Goal: Book appointment/travel/reservation

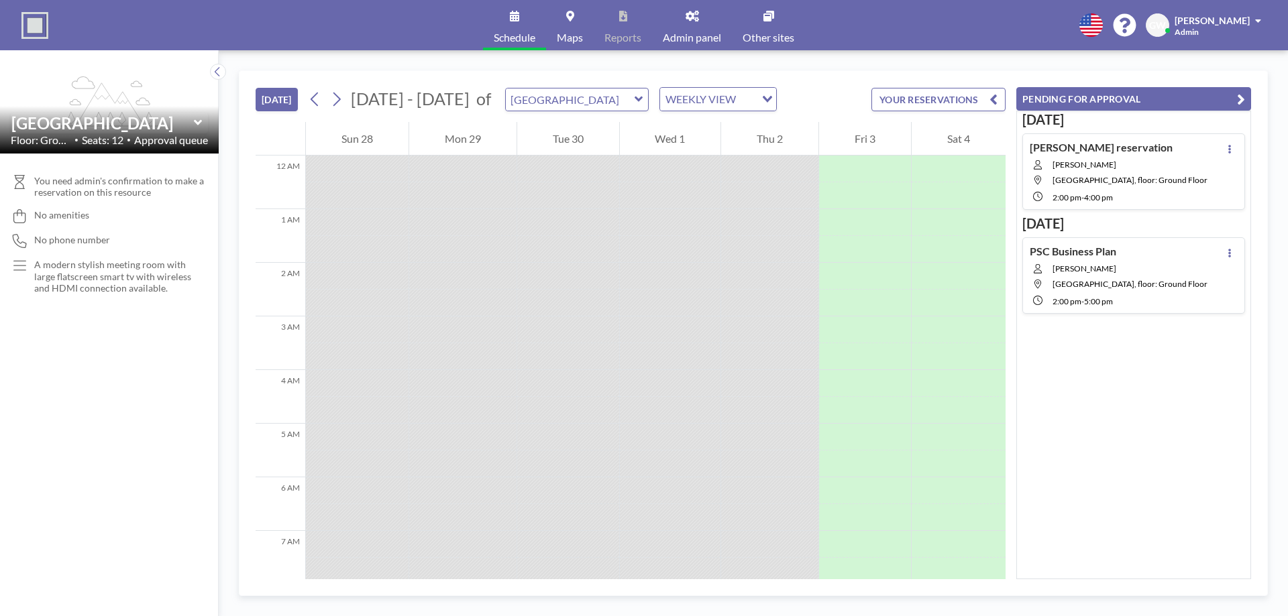
click at [1171, 184] on span "[GEOGRAPHIC_DATA], floor: Ground Floor" at bounding box center [1129, 180] width 155 height 10
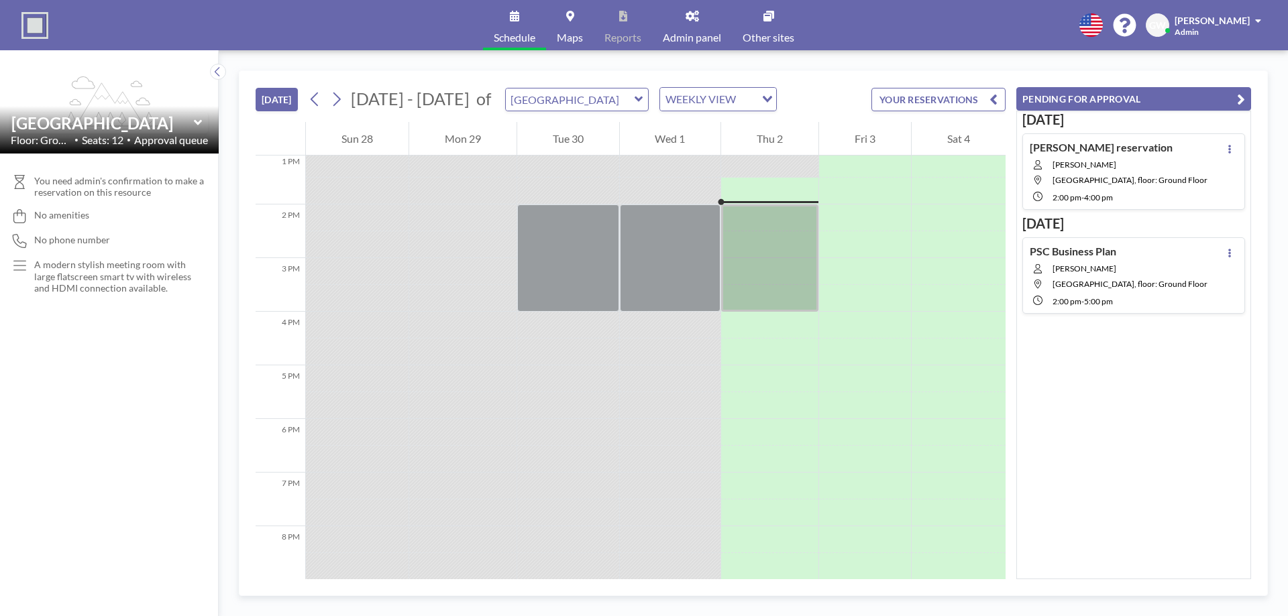
scroll to position [724, 0]
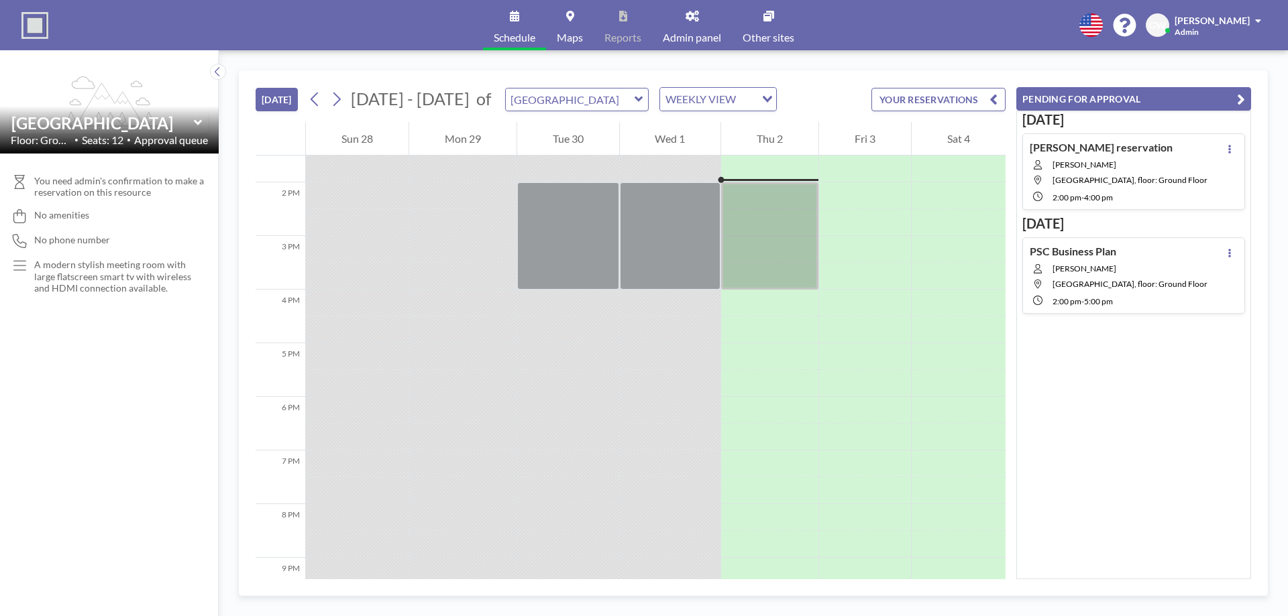
click at [1227, 150] on button at bounding box center [1229, 149] width 16 height 16
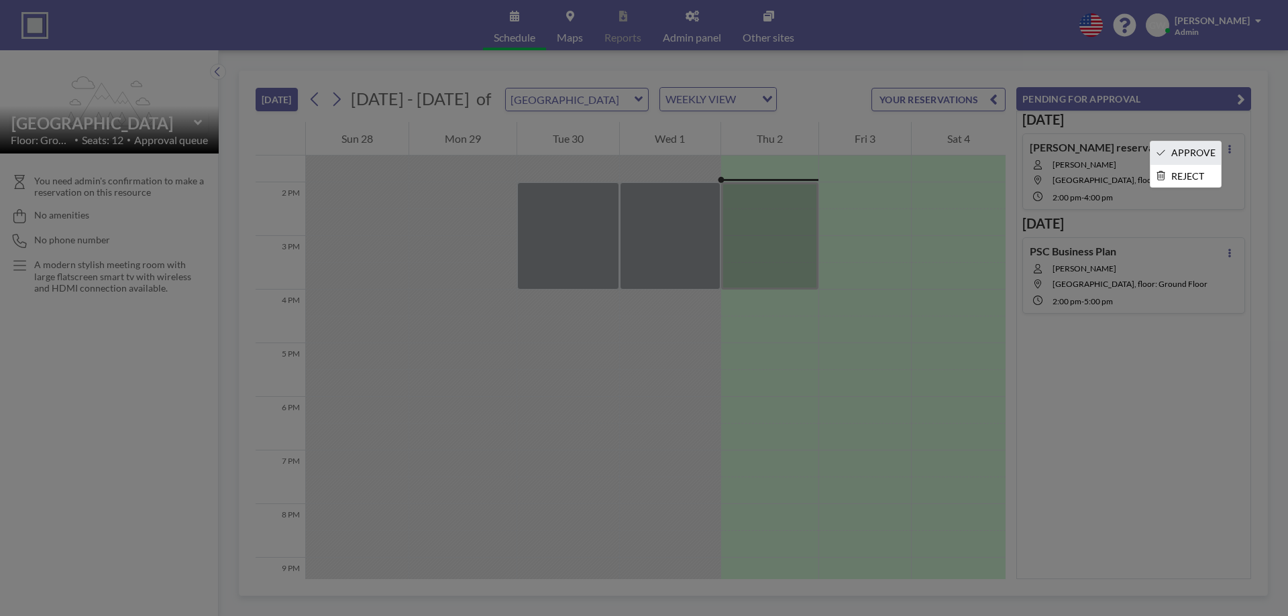
click at [1209, 149] on li "APPROVE" at bounding box center [1185, 153] width 70 height 23
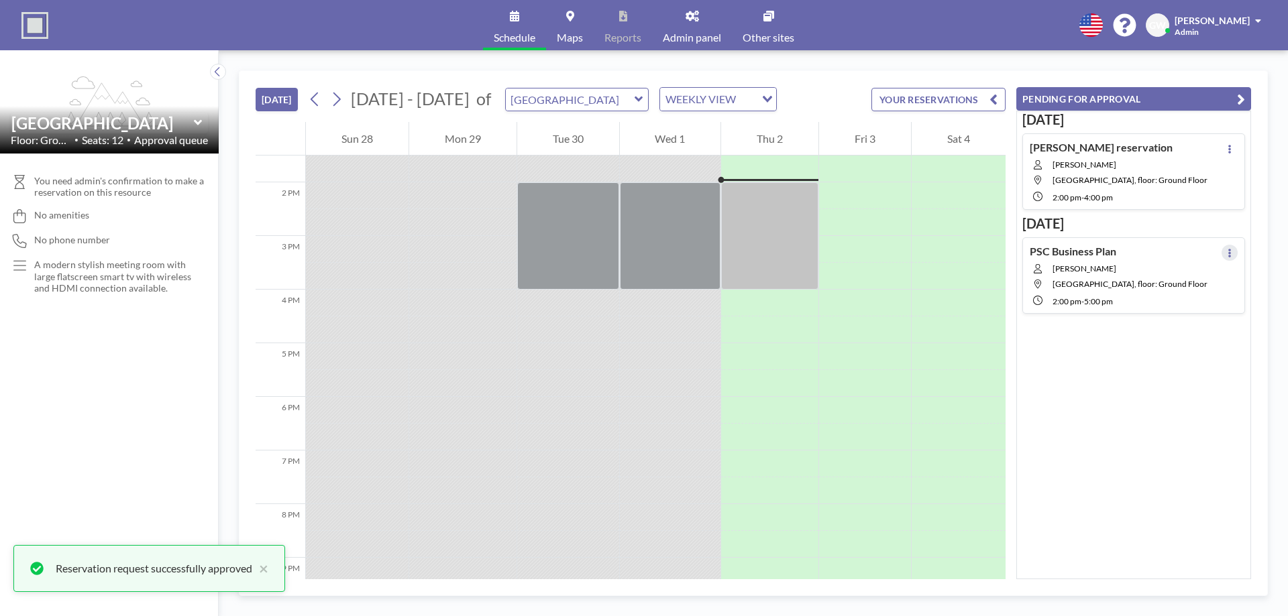
click at [1227, 255] on icon at bounding box center [1229, 253] width 5 height 9
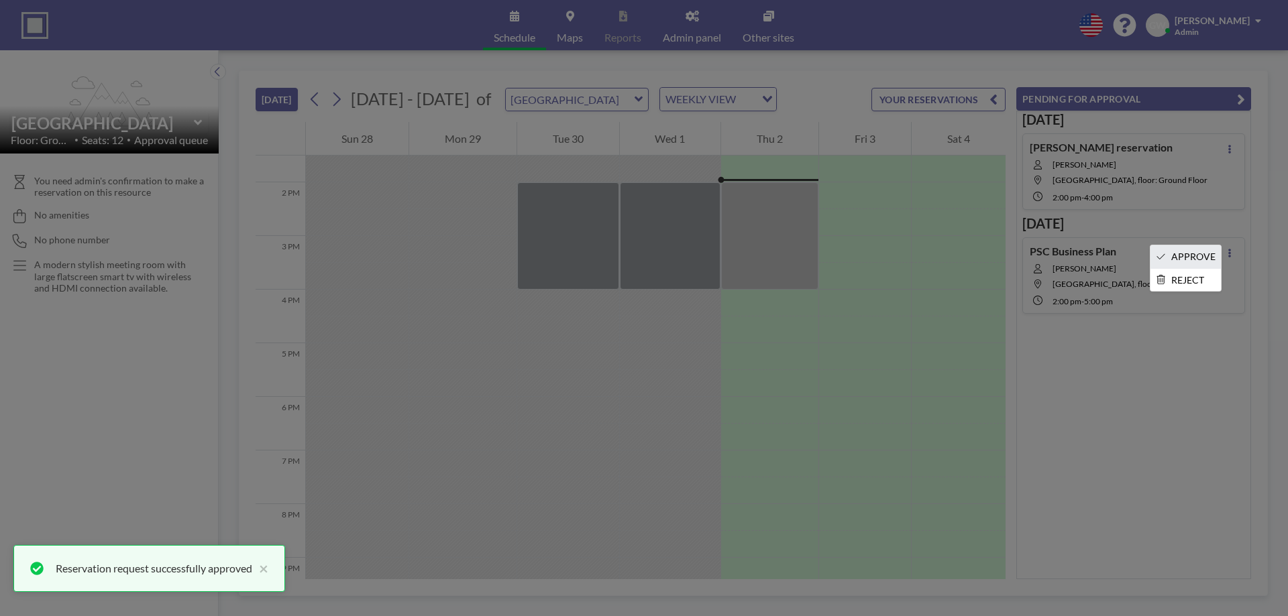
click at [1183, 257] on li "APPROVE" at bounding box center [1185, 256] width 70 height 23
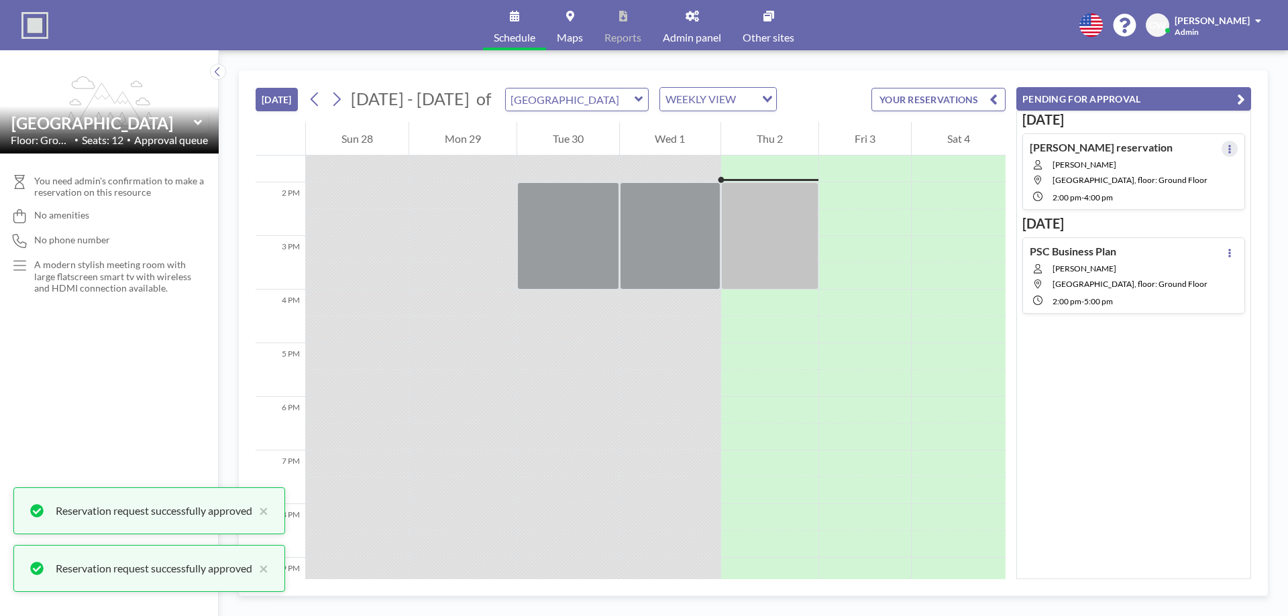
click at [1228, 152] on icon at bounding box center [1229, 149] width 3 height 9
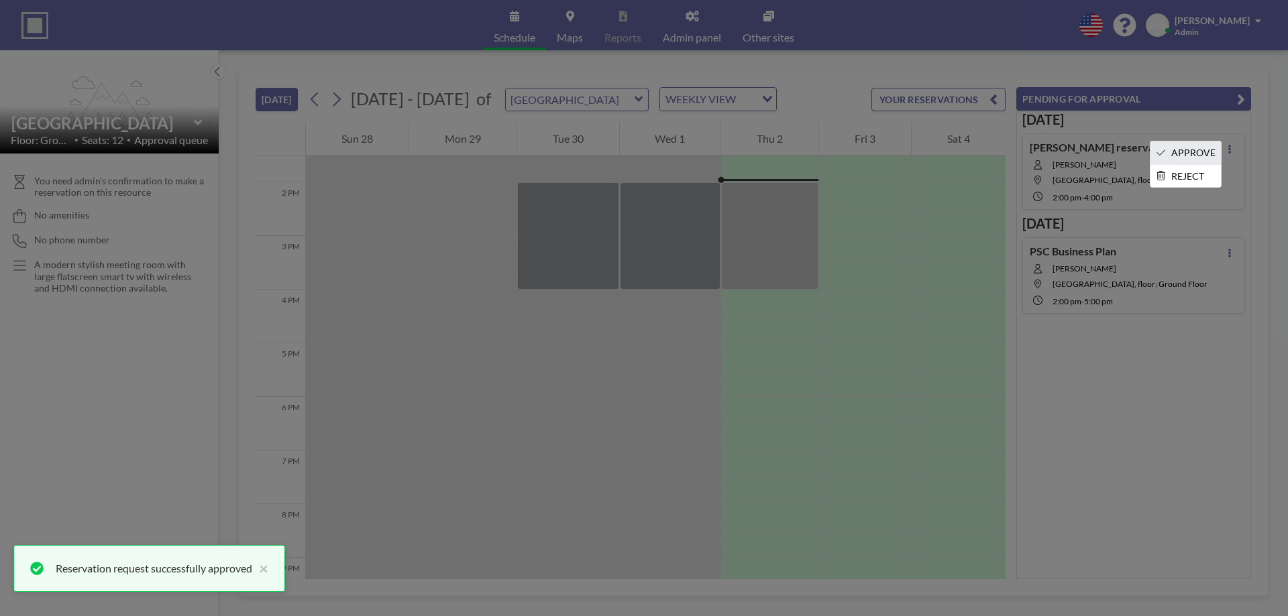
click at [1182, 159] on li "APPROVE" at bounding box center [1185, 153] width 70 height 23
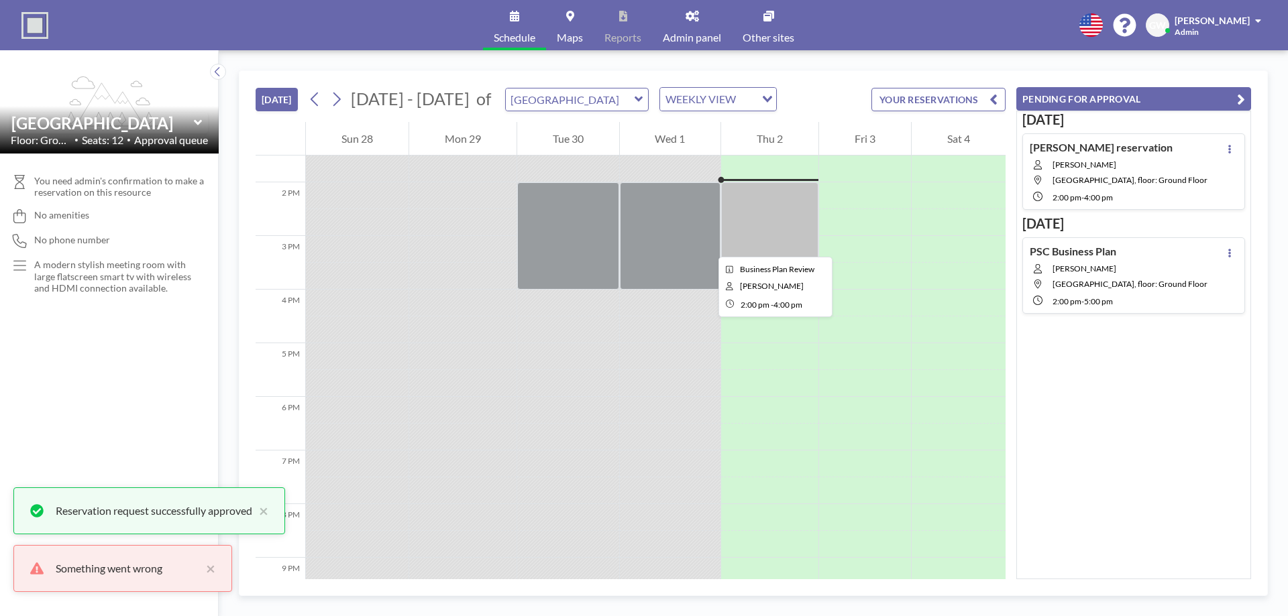
click at [725, 239] on div at bounding box center [769, 235] width 97 height 107
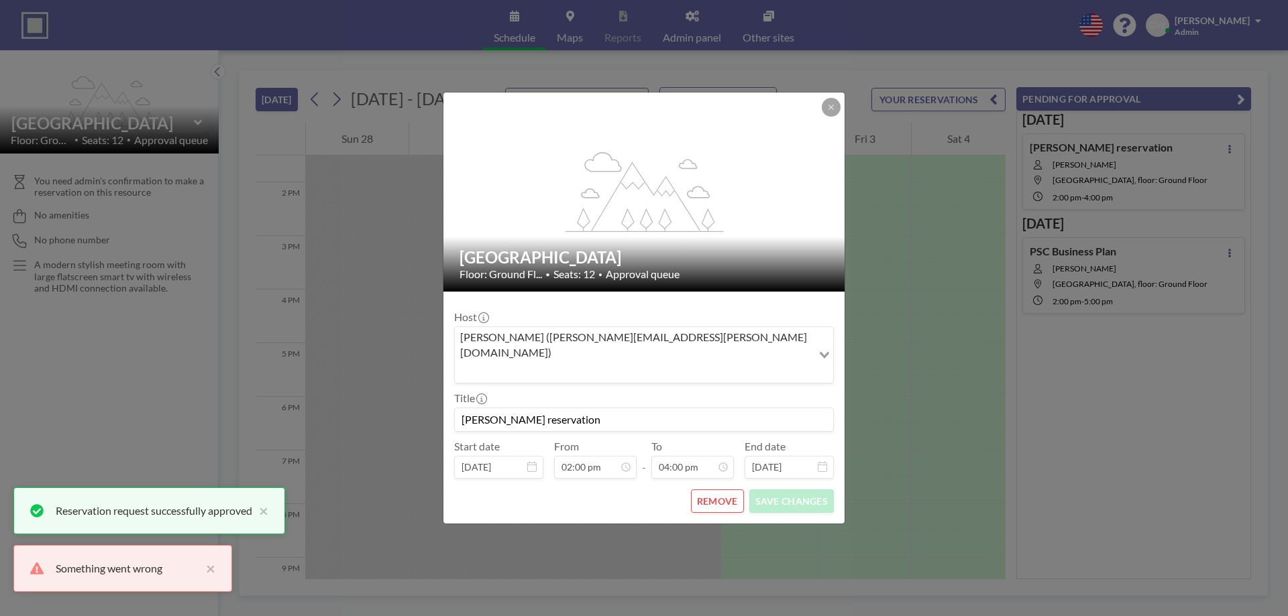
click at [833, 111] on icon at bounding box center [831, 107] width 8 height 8
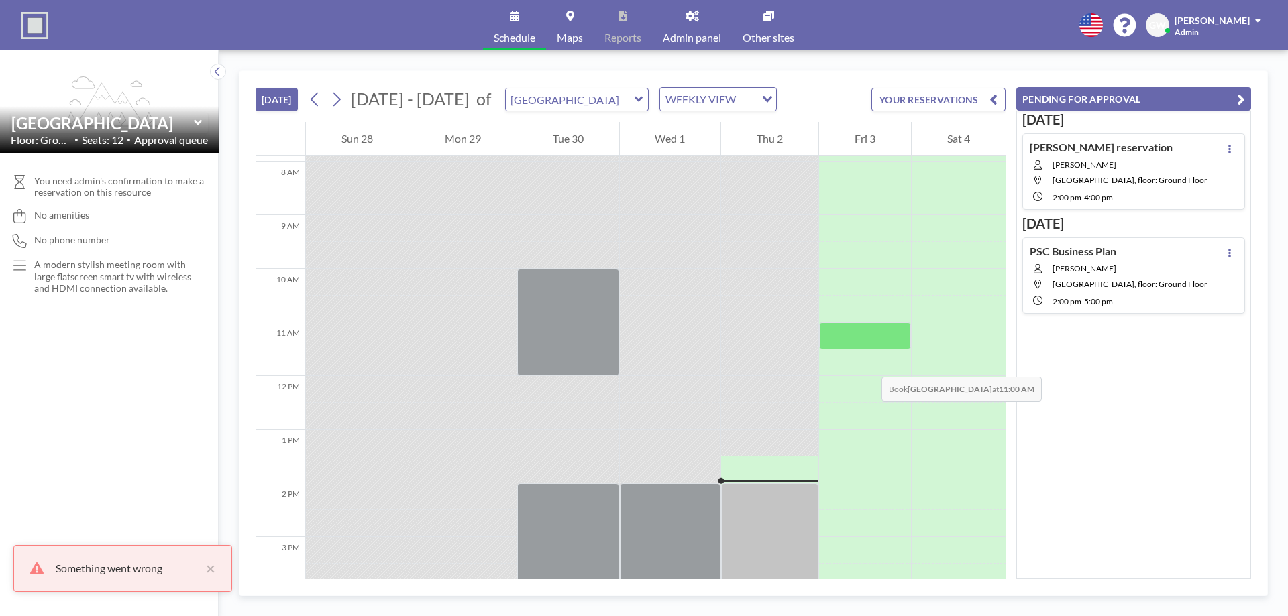
scroll to position [155, 0]
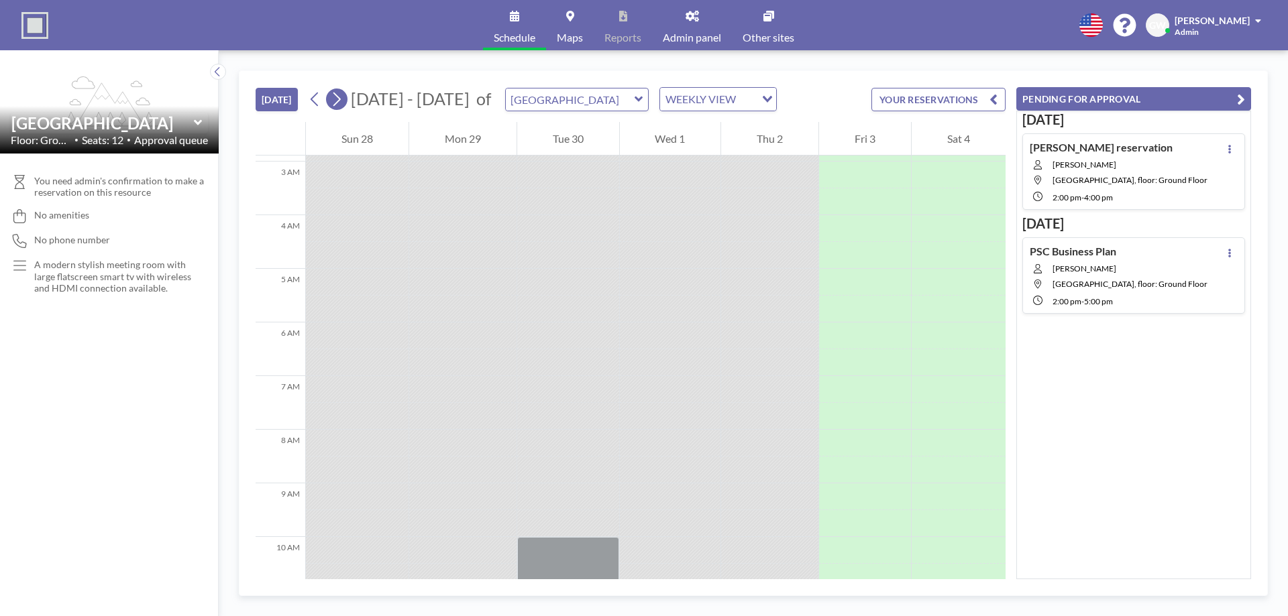
click at [341, 106] on icon at bounding box center [336, 99] width 13 height 20
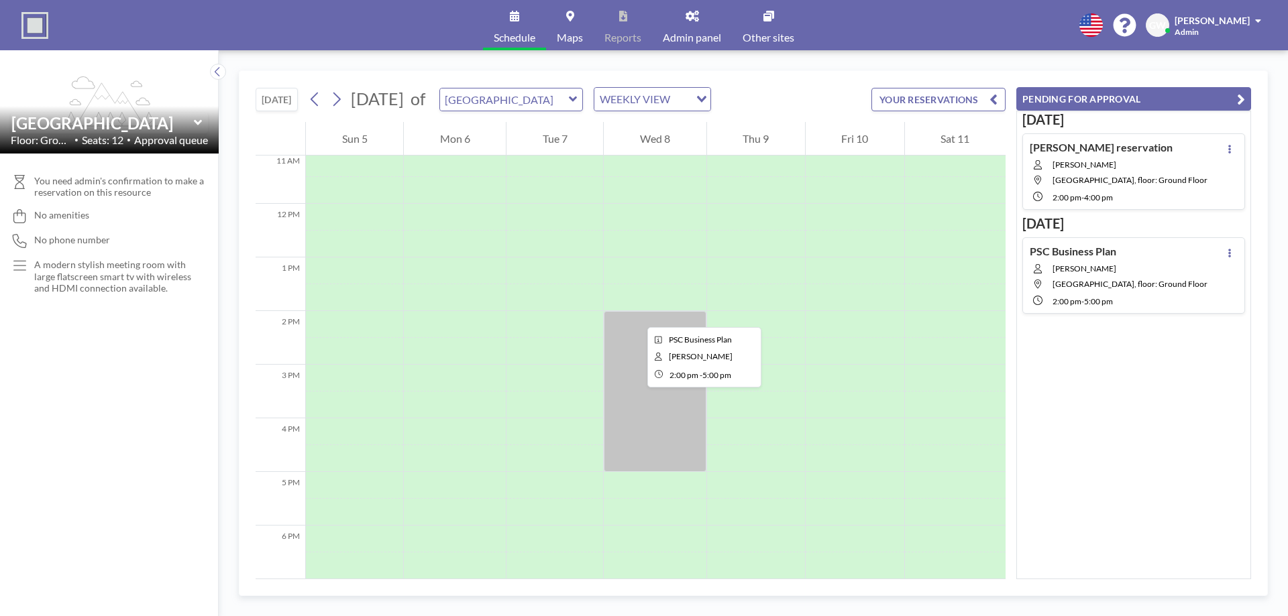
scroll to position [626, 0]
